Goal: Information Seeking & Learning: Learn about a topic

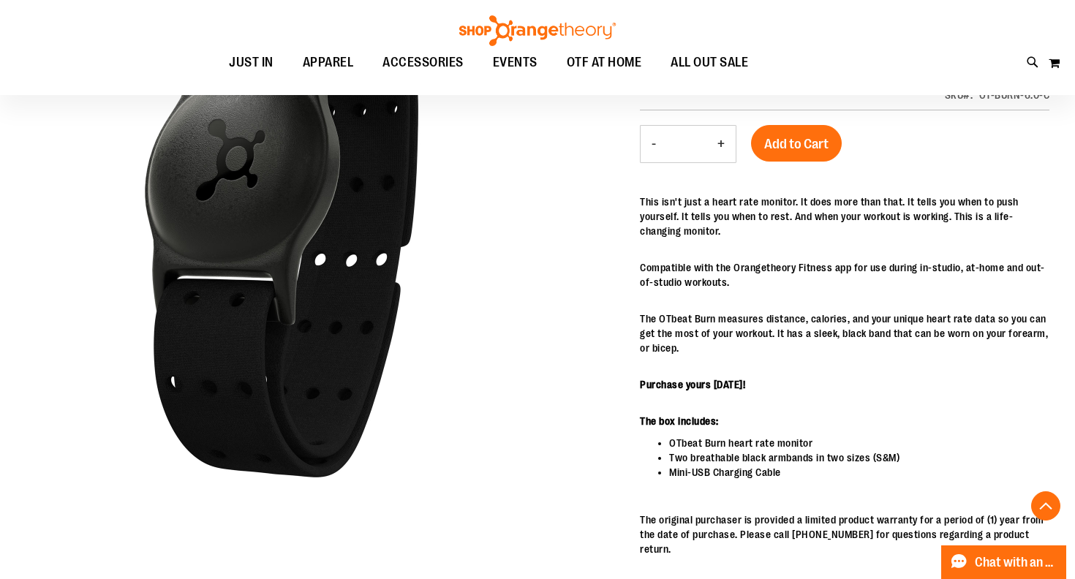
scroll to position [346, 0]
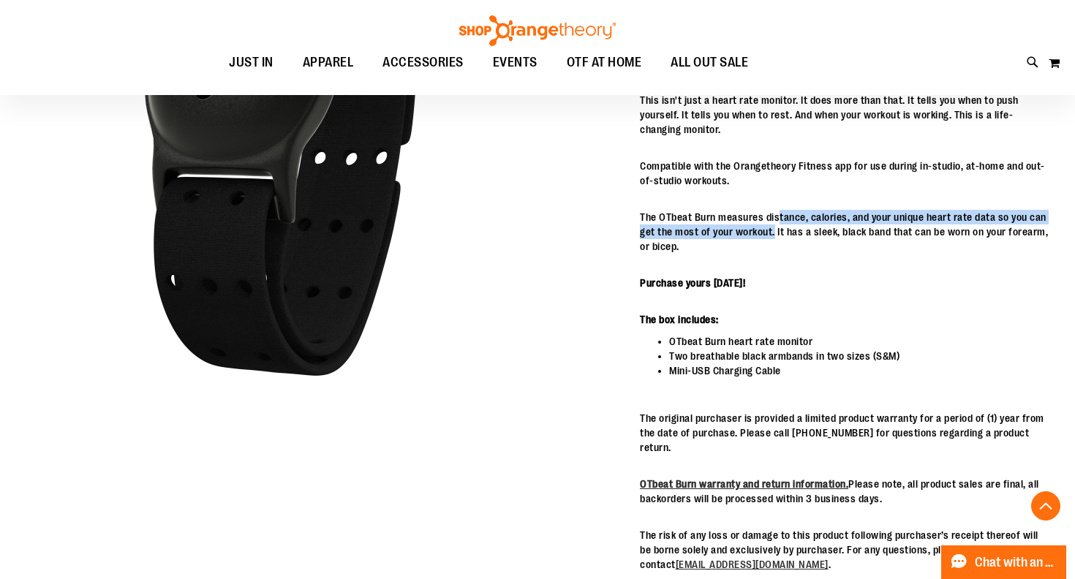
drag, startPoint x: 778, startPoint y: 219, endPoint x: 773, endPoint y: 235, distance: 16.9
click at [773, 235] on p "The OTbeat Burn measures distance, calories, and your unique heart rate data so…" at bounding box center [845, 232] width 410 height 44
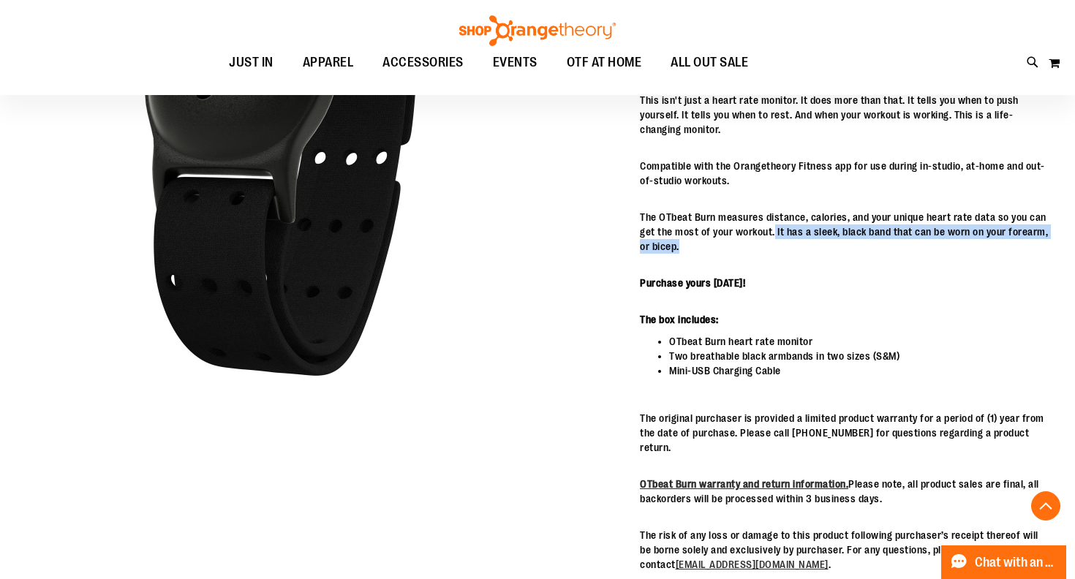
drag, startPoint x: 773, startPoint y: 235, endPoint x: 774, endPoint y: 255, distance: 19.8
click at [774, 255] on div "This isn't just a heart rate monitor. It does more than that. It tells you when…" at bounding box center [845, 332] width 410 height 479
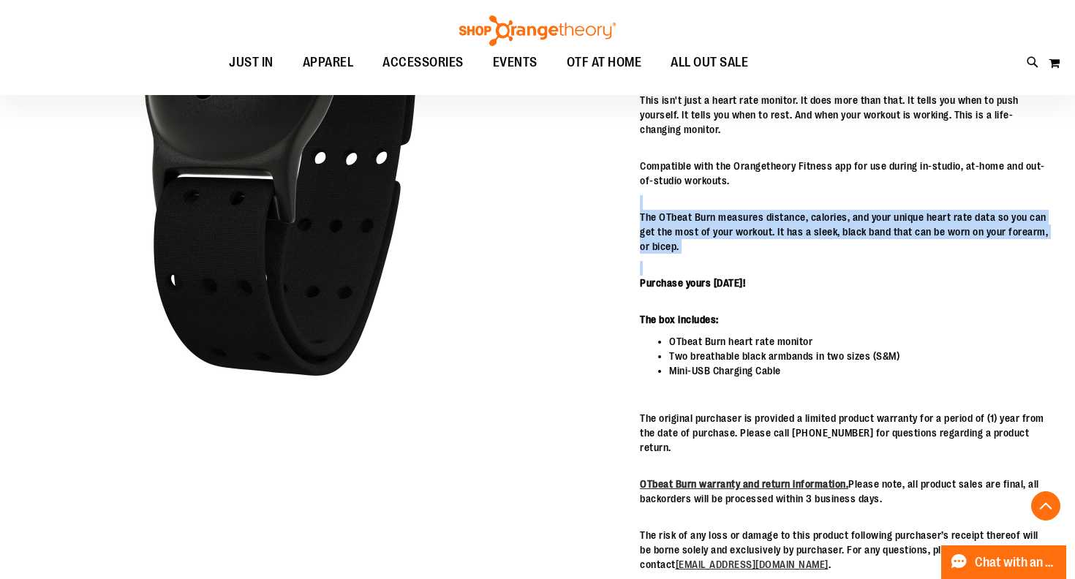
drag, startPoint x: 774, startPoint y: 255, endPoint x: 775, endPoint y: 193, distance: 61.5
click at [775, 193] on div "This isn't just a heart rate monitor. It does more than that. It tells you when…" at bounding box center [845, 332] width 410 height 479
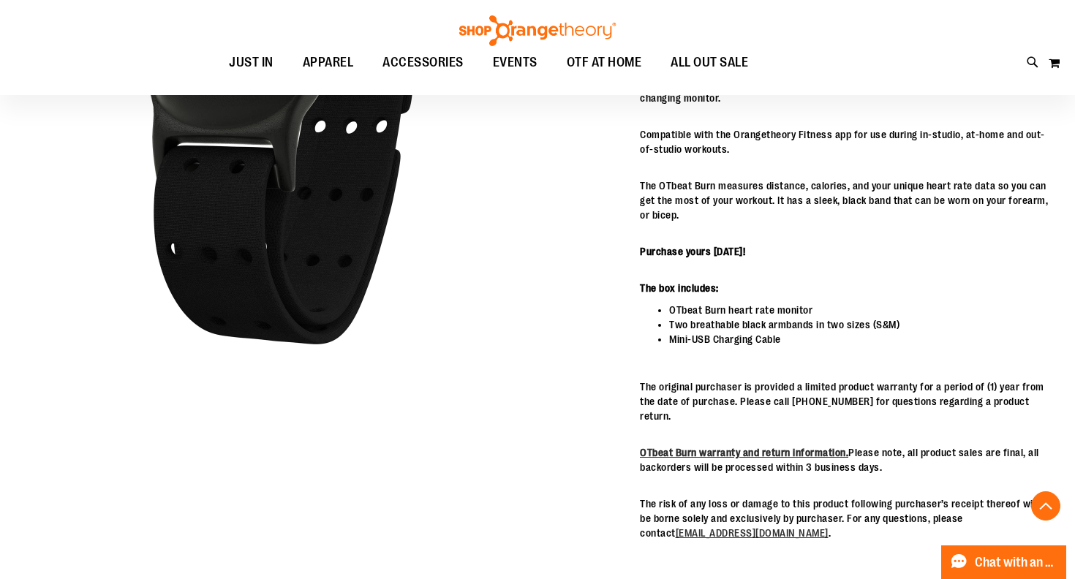
scroll to position [381, 0]
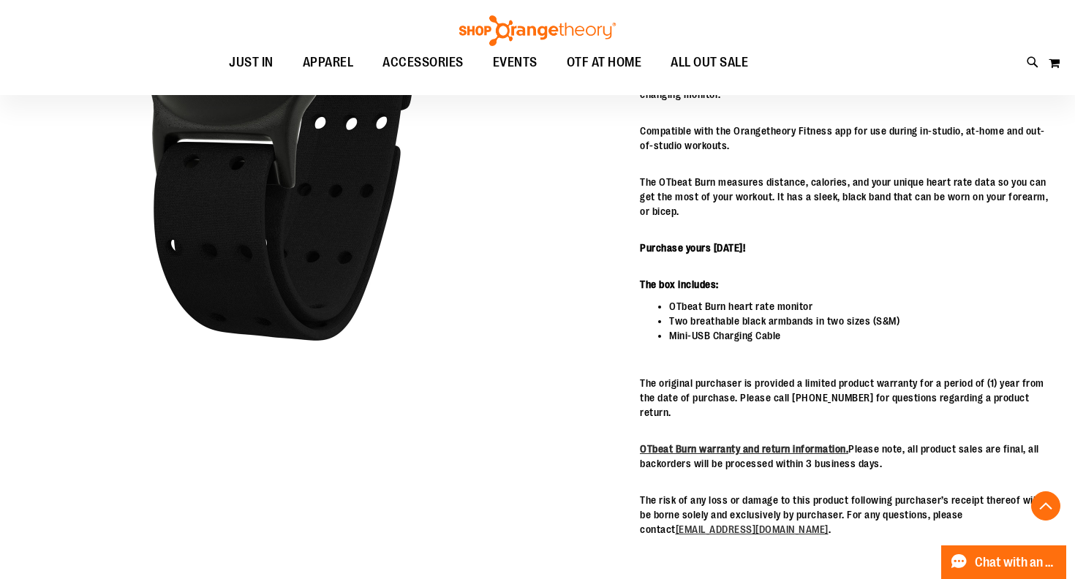
click at [881, 442] on p "OTbeat Burn warranty and return information. Please note, all product sales are…" at bounding box center [845, 456] width 410 height 29
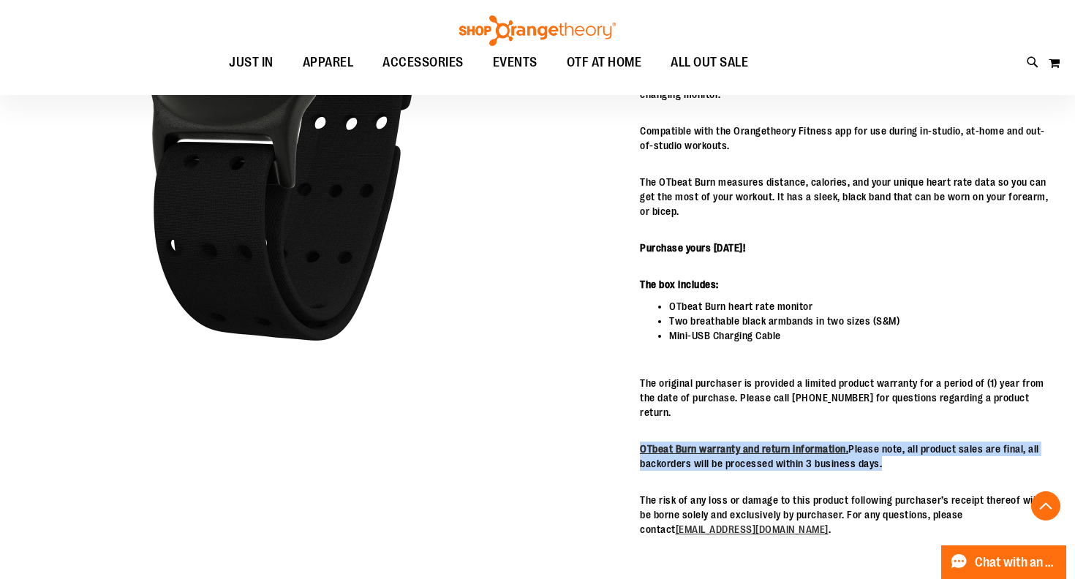
click at [876, 443] on p "OTbeat Burn warranty and return information. Please note, all product sales are…" at bounding box center [845, 456] width 410 height 29
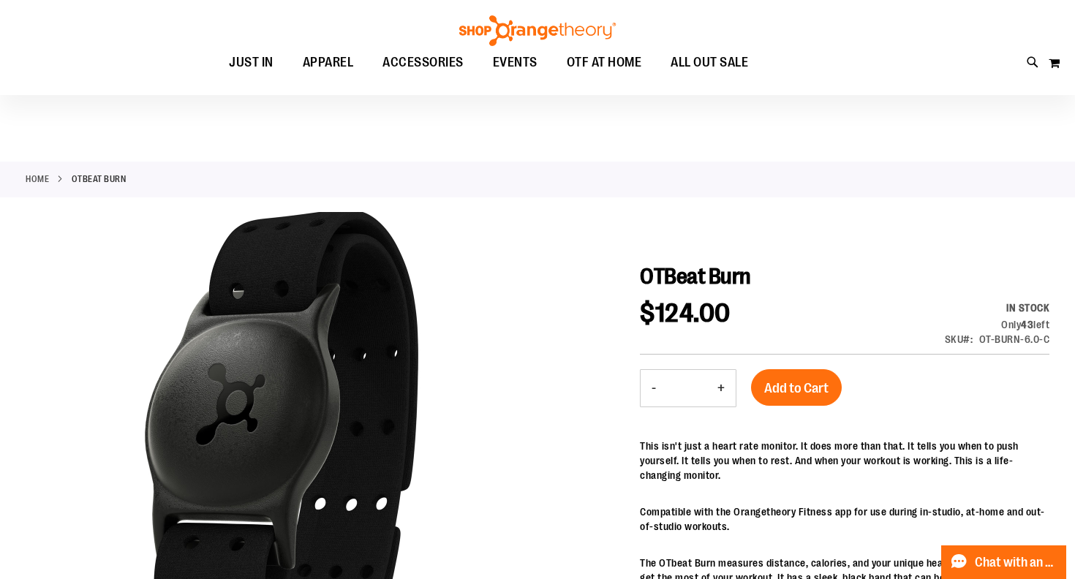
scroll to position [0, 0]
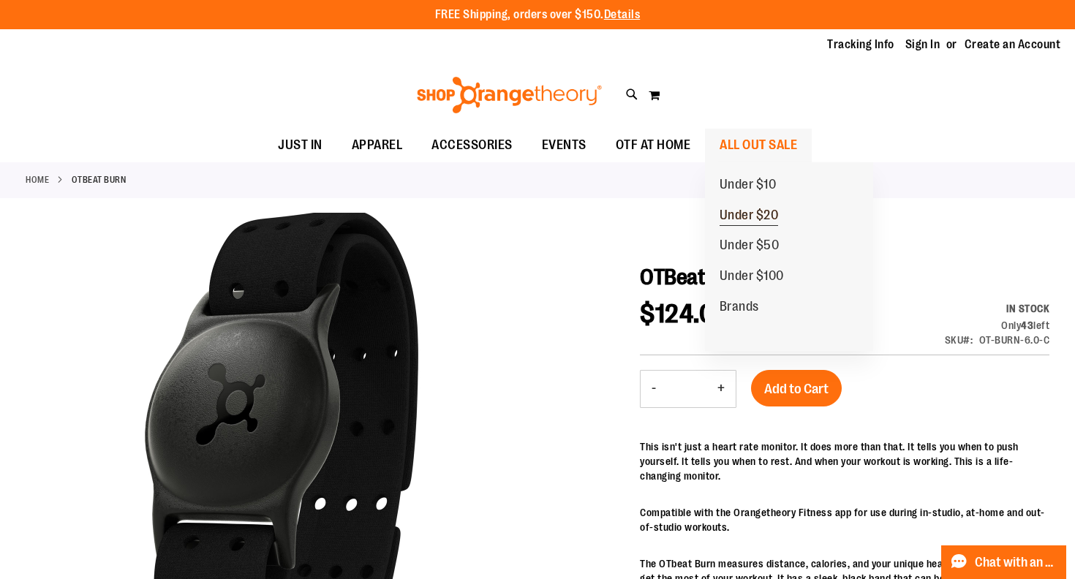
click at [733, 219] on span "Under $20" at bounding box center [749, 217] width 59 height 18
